Goal: Find specific page/section: Find specific page/section

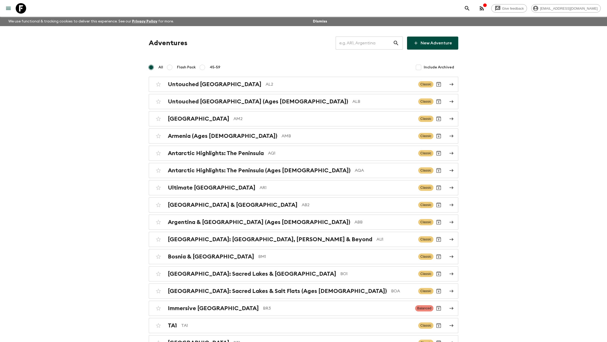
click at [365, 46] on input "text" at bounding box center [363, 43] width 57 height 15
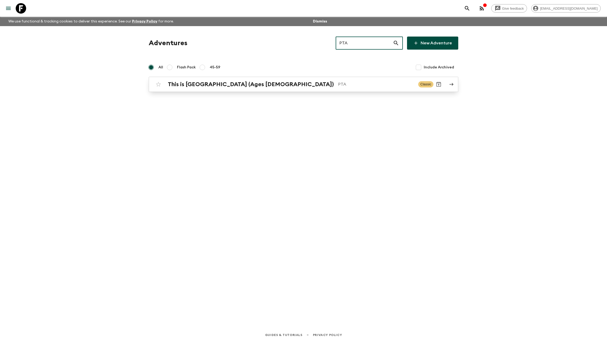
type input "PTA"
click at [338, 83] on p "PTA" at bounding box center [376, 84] width 76 height 6
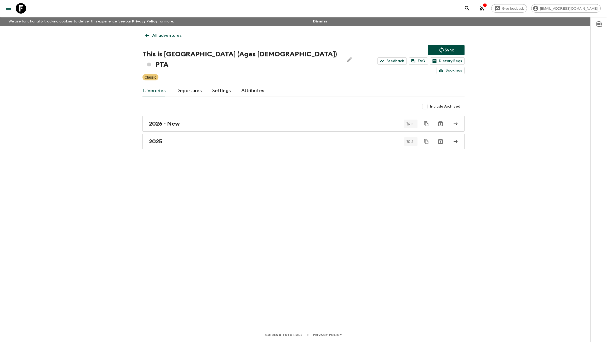
click at [226, 85] on link "Settings" at bounding box center [221, 91] width 19 height 13
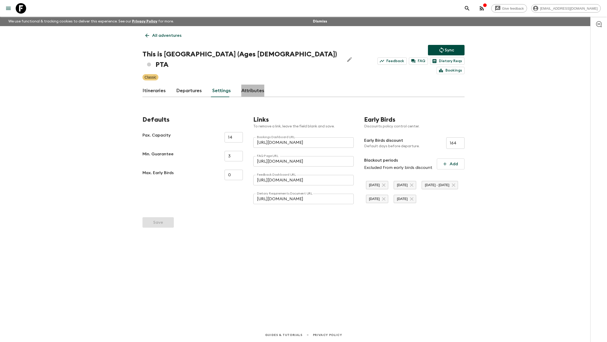
click at [252, 85] on link "Attributes" at bounding box center [252, 91] width 23 height 13
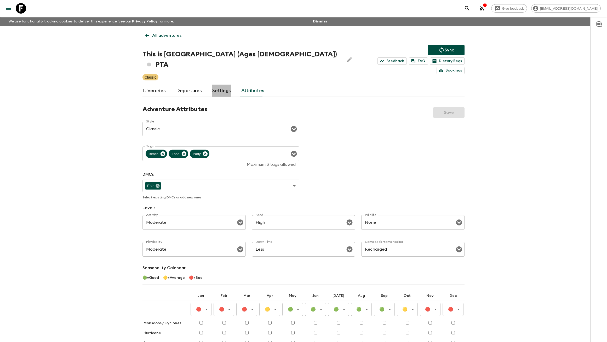
click at [217, 85] on link "Settings" at bounding box center [221, 91] width 19 height 13
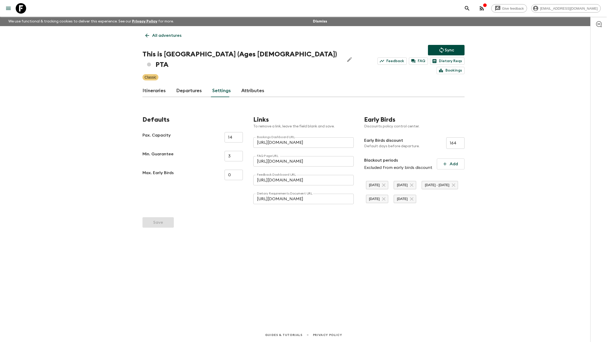
click at [186, 85] on link "Departures" at bounding box center [189, 91] width 26 height 13
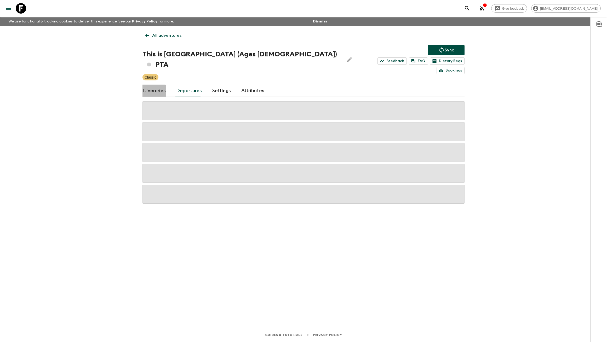
click at [151, 85] on link "Itineraries" at bounding box center [153, 91] width 23 height 13
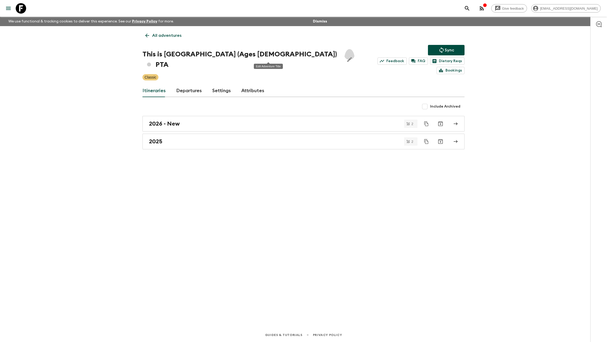
click at [344, 55] on button "Edit Adventure Title" at bounding box center [349, 59] width 10 height 21
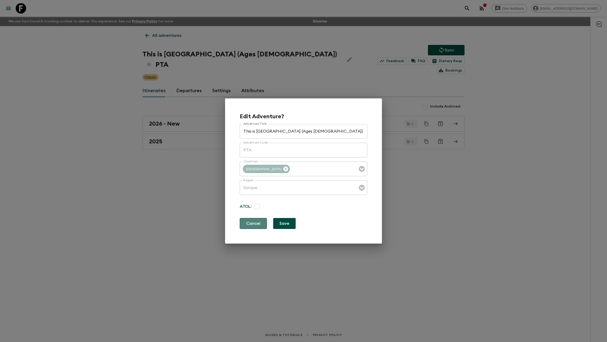
click at [249, 223] on button "Cancel" at bounding box center [253, 223] width 27 height 11
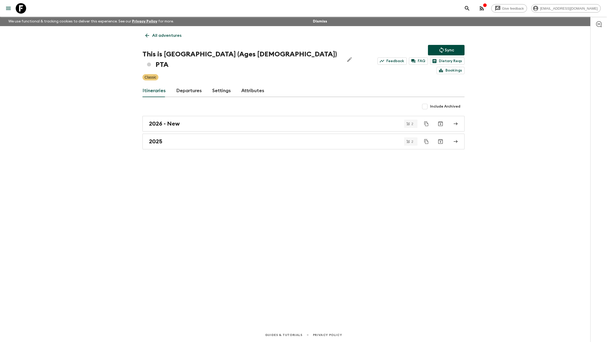
click at [283, 232] on div "All adventures This is [GEOGRAPHIC_DATA] (Ages [DEMOGRAPHIC_DATA]) PTA Sync Fee…" at bounding box center [303, 169] width 334 height 287
click at [168, 173] on div "All adventures This is [GEOGRAPHIC_DATA] (Ages [DEMOGRAPHIC_DATA]) PTA Sync Fee…" at bounding box center [303, 169] width 334 height 287
click at [346, 56] on icon "Edit Adventure Title" at bounding box center [349, 59] width 6 height 6
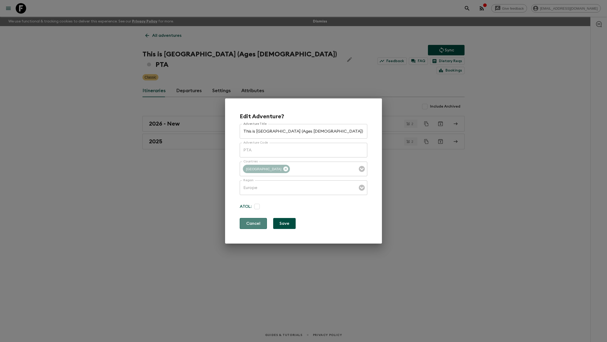
click at [259, 227] on button "Cancel" at bounding box center [253, 223] width 27 height 11
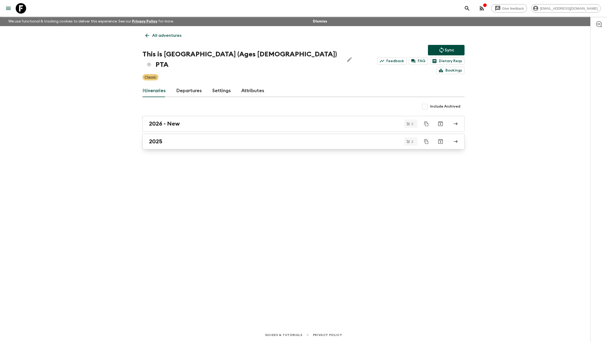
click at [174, 134] on link "2025" at bounding box center [303, 142] width 322 height 16
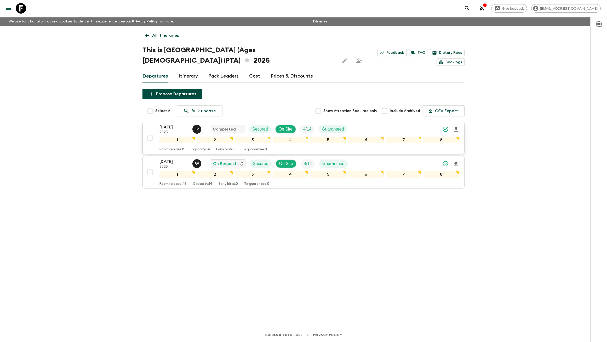
click at [361, 124] on div "[DATE] 2025 J P Completed Secured On Site 4 / 14 Guaranteed" at bounding box center [308, 129] width 299 height 10
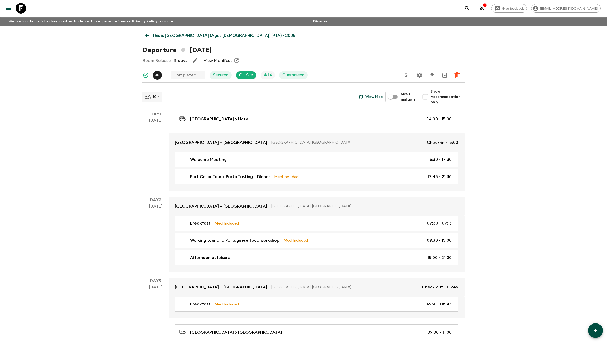
click at [144, 37] on icon at bounding box center [147, 36] width 6 height 6
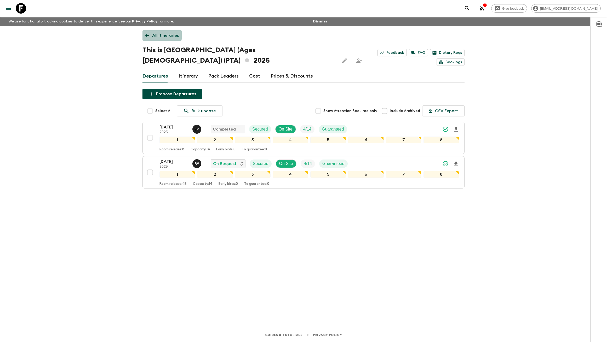
click at [150, 35] on link "All itineraries" at bounding box center [161, 35] width 39 height 10
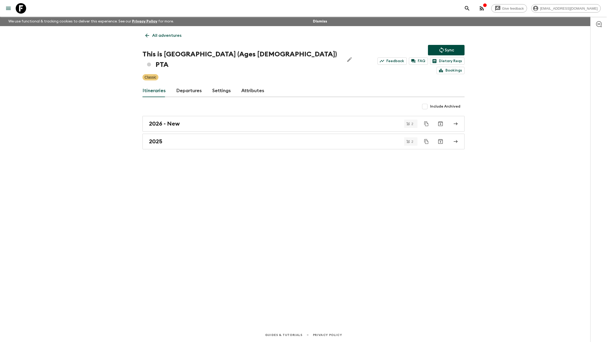
click at [110, 178] on div "Give feedback [EMAIL_ADDRESS][DOMAIN_NAME] We use functional & tracking cookies…" at bounding box center [303, 171] width 607 height 342
